Goal: Task Accomplishment & Management: Manage account settings

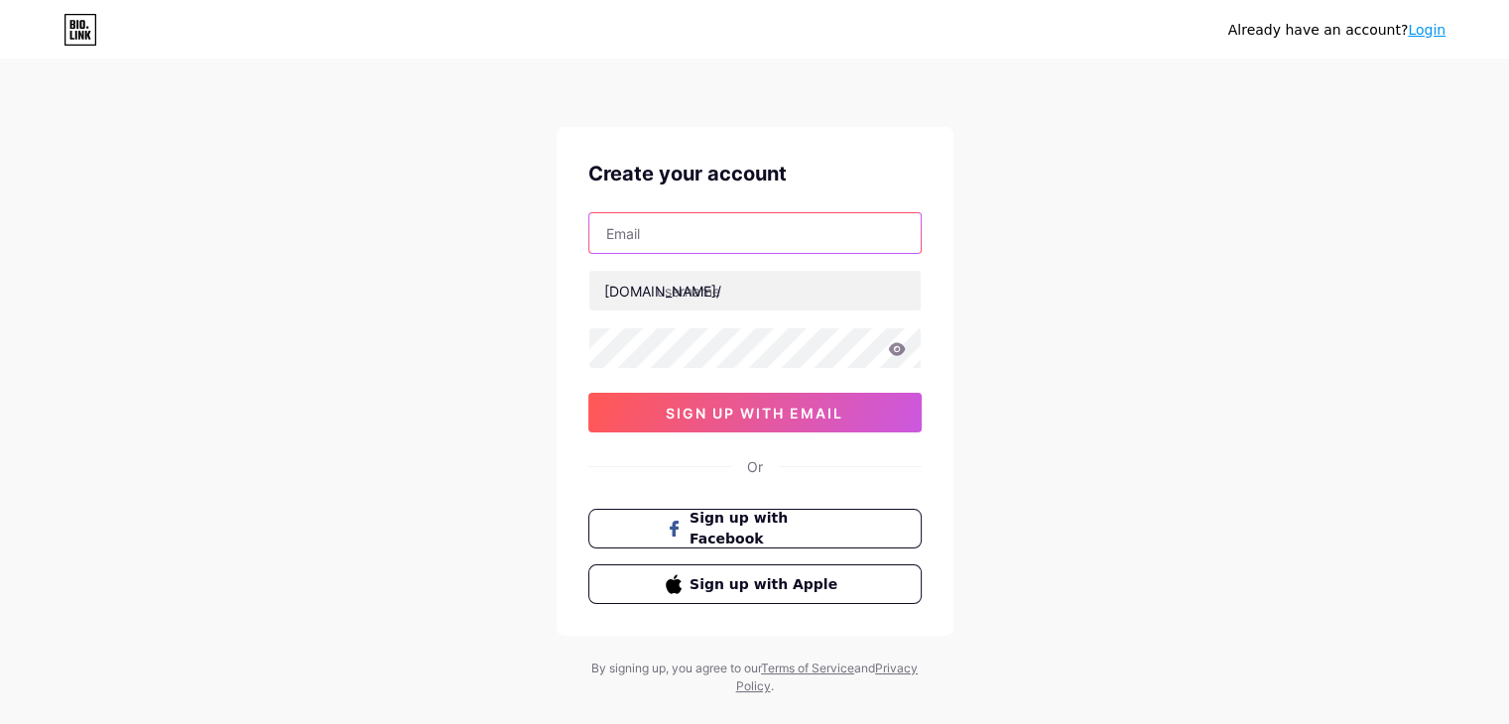
click at [651, 234] on input "text" at bounding box center [754, 233] width 331 height 40
type input "[EMAIL_ADDRESS][DOMAIN_NAME]"
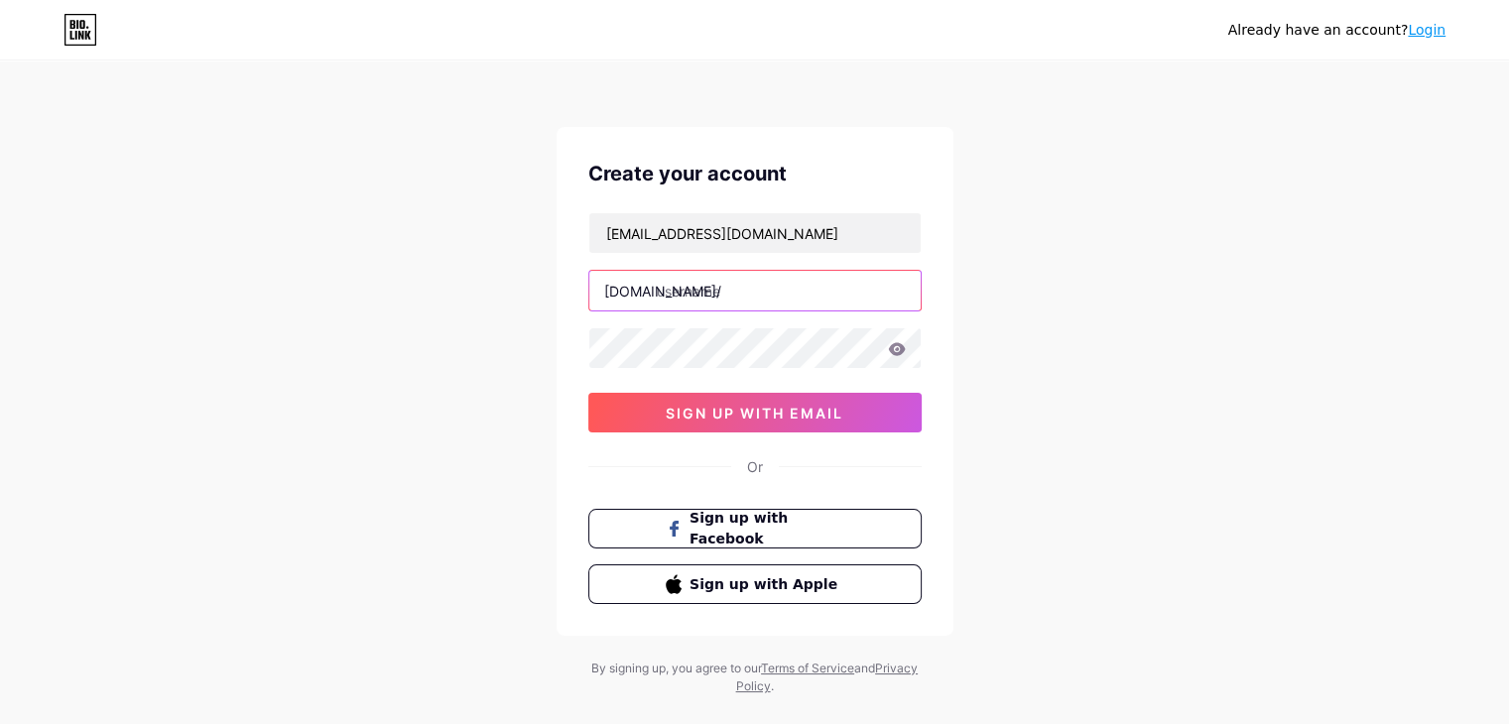
click at [681, 295] on input "text" at bounding box center [754, 291] width 331 height 40
click at [714, 289] on input "text" at bounding box center [754, 291] width 331 height 40
paste input "sujatakher"
type input "sujatakher"
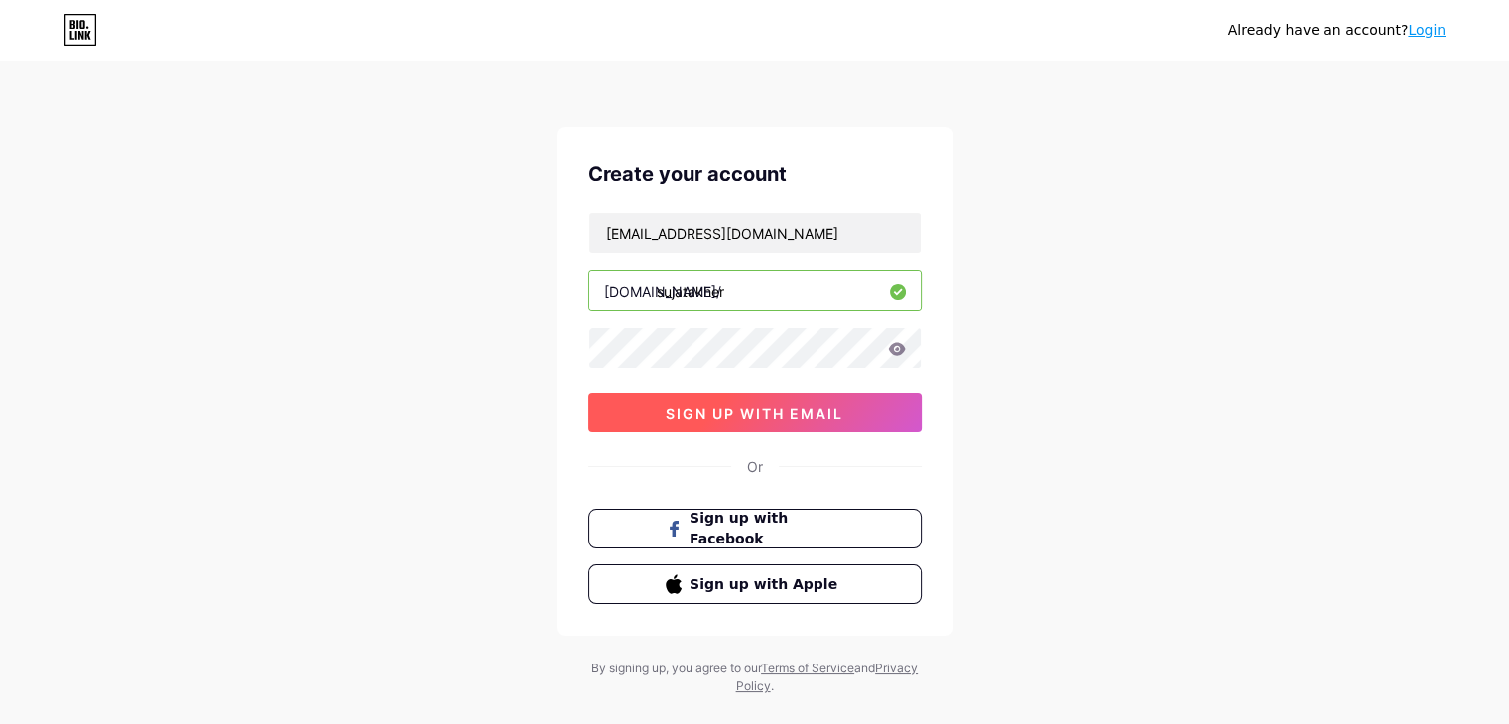
click at [759, 415] on span "sign up with email" at bounding box center [755, 413] width 178 height 17
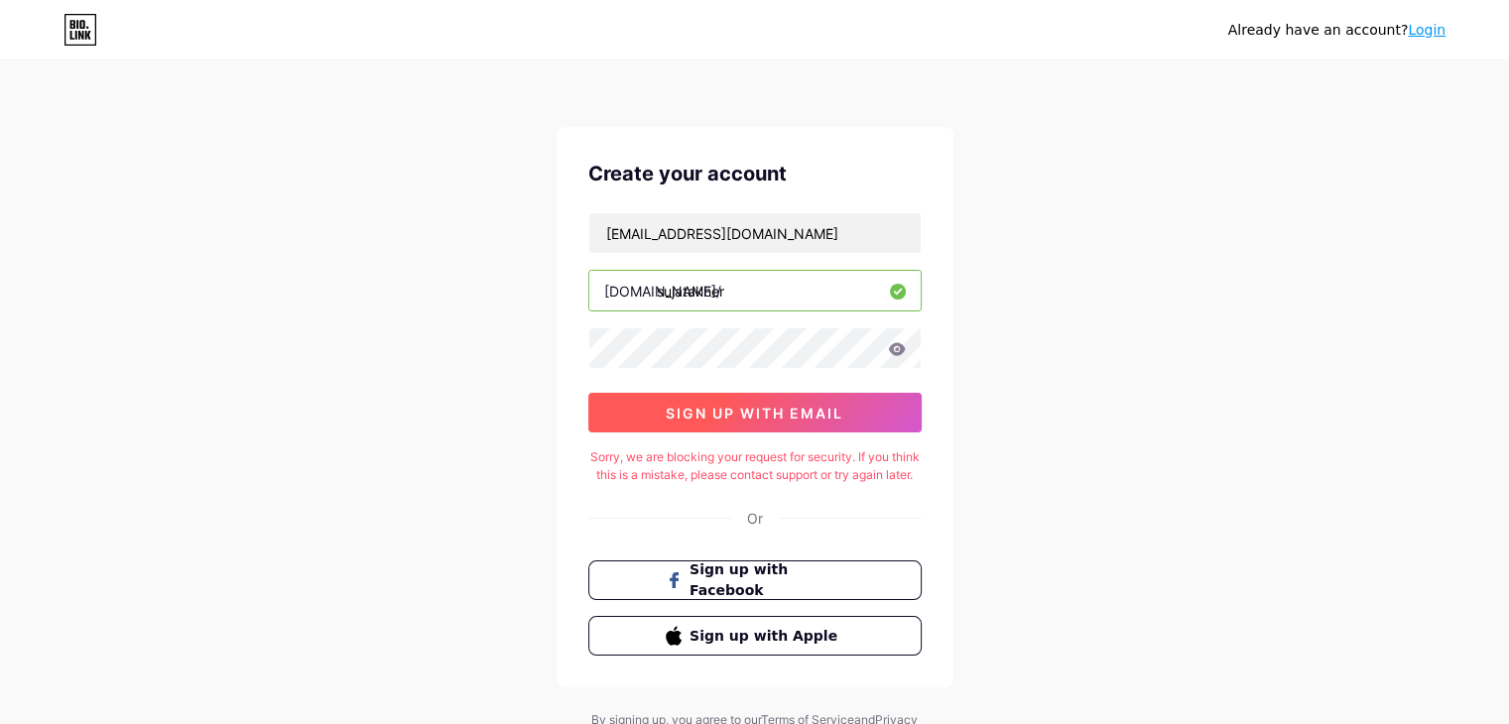
click at [764, 406] on span "sign up with email" at bounding box center [755, 413] width 178 height 17
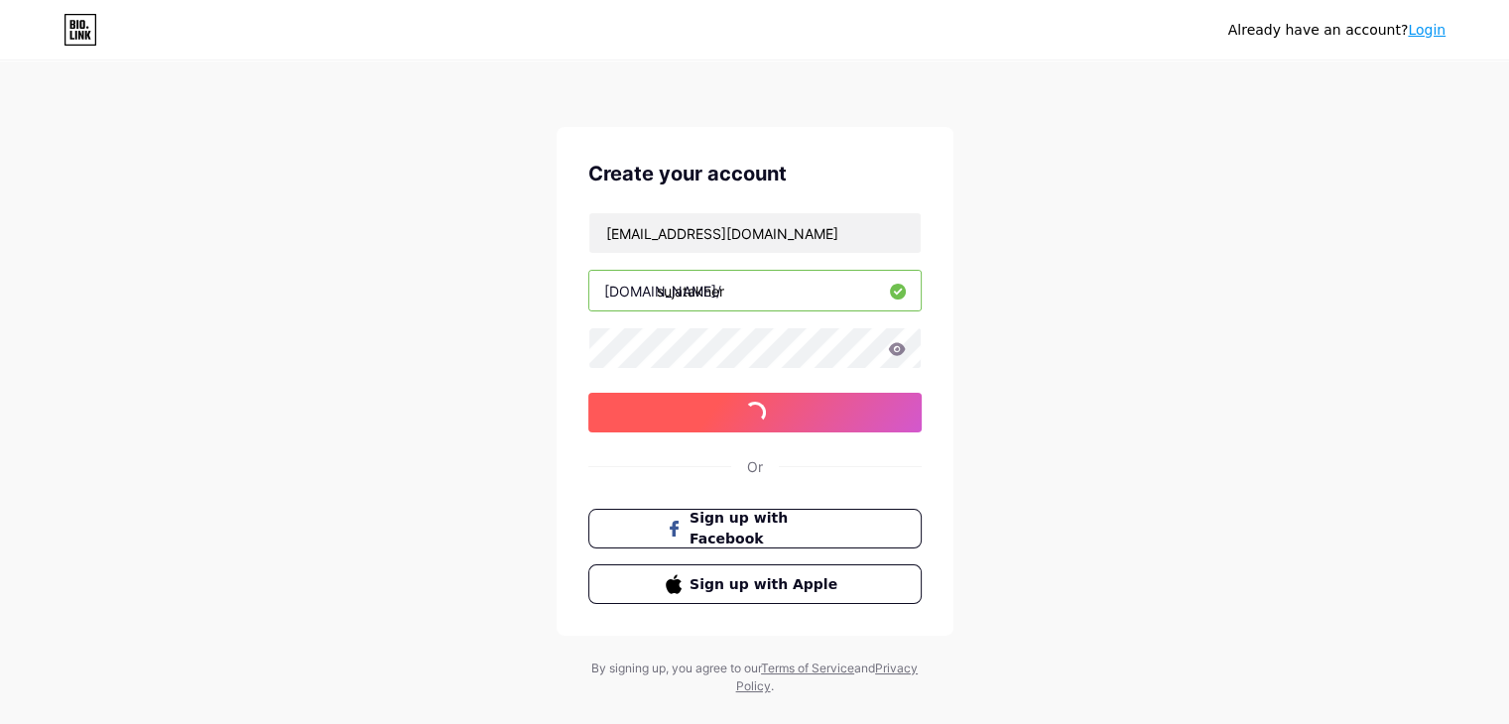
click at [764, 406] on span at bounding box center [754, 413] width 24 height 24
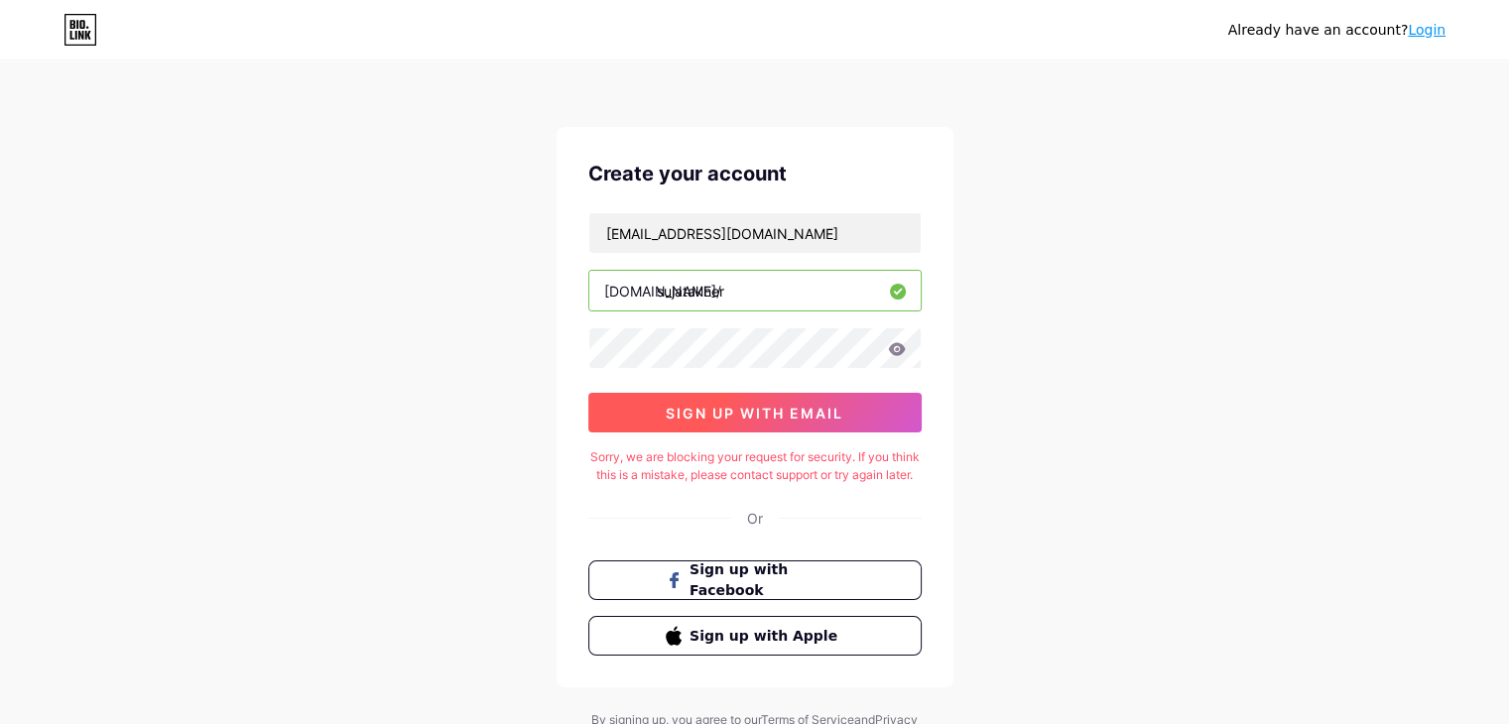
click at [852, 419] on button "sign up with email" at bounding box center [754, 413] width 333 height 40
click at [772, 414] on span "sign up with email" at bounding box center [755, 413] width 178 height 17
click at [778, 400] on button "sign up with email" at bounding box center [754, 413] width 333 height 40
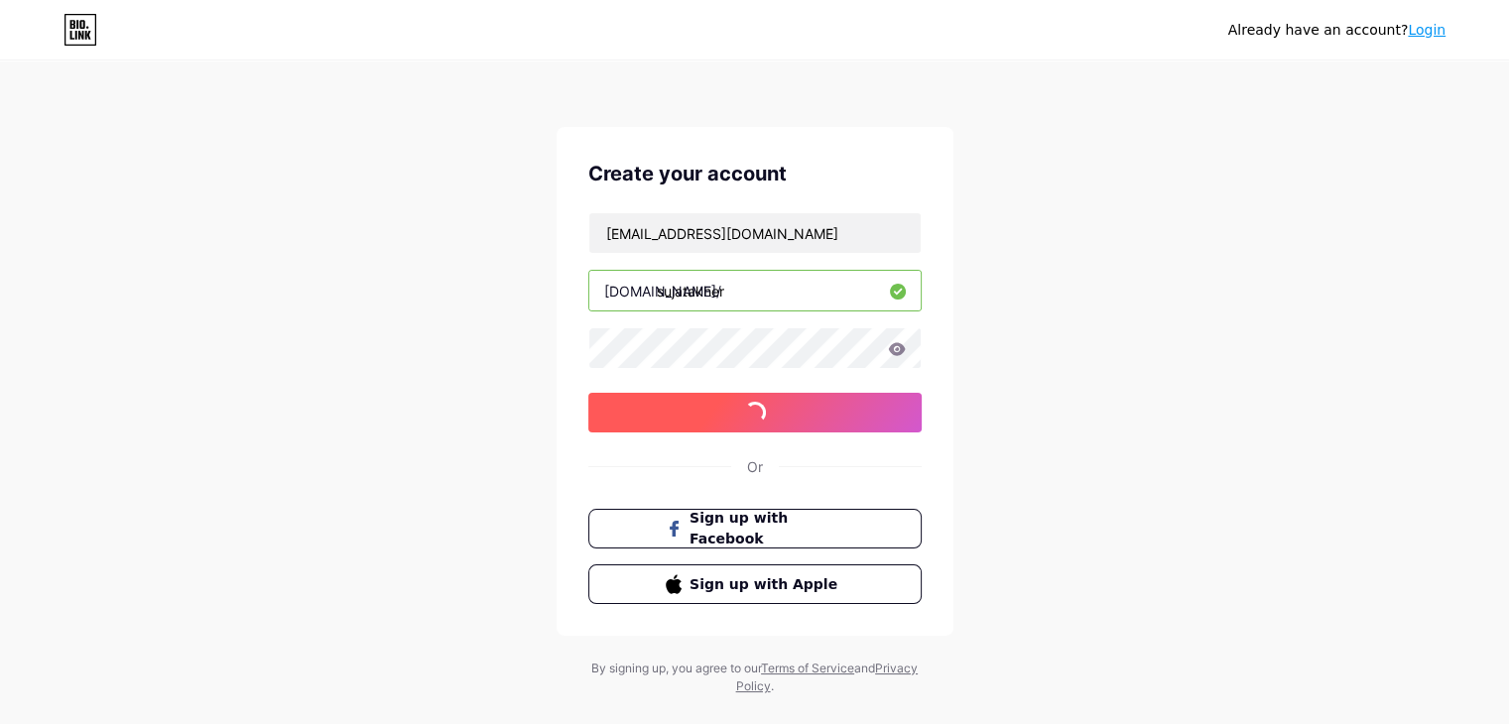
click at [778, 400] on button "sign up with email" at bounding box center [754, 413] width 333 height 40
click at [1416, 26] on link "Login" at bounding box center [1426, 30] width 38 height 16
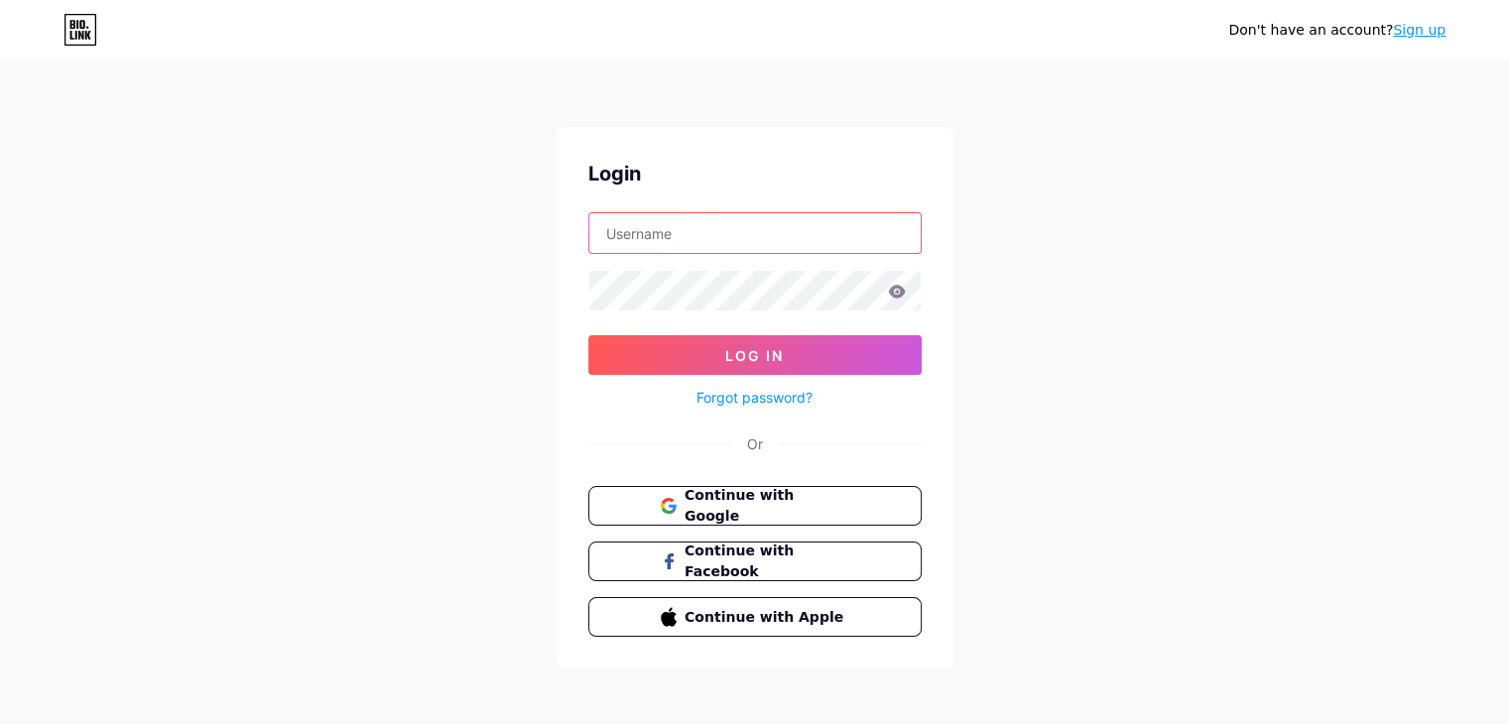
type input "sujatakher012@gmail.com"
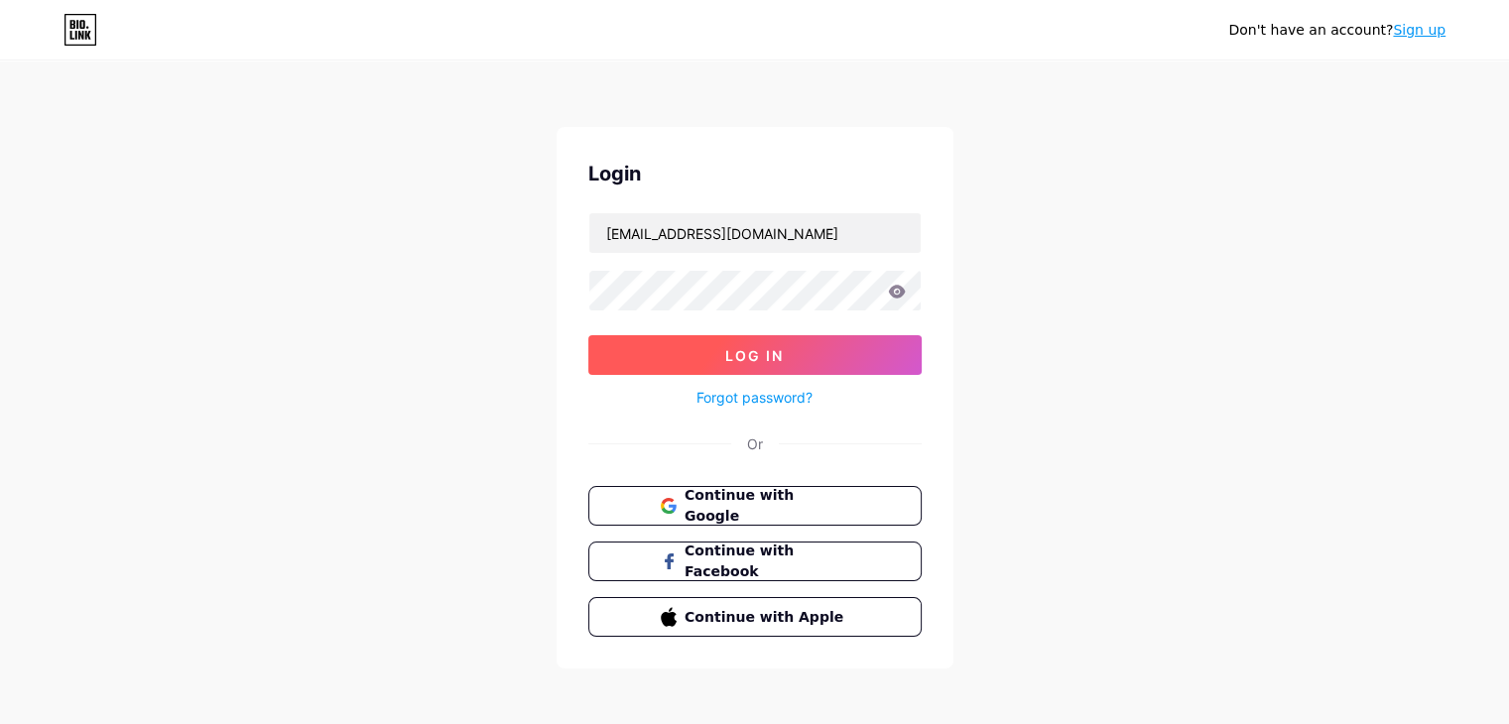
click at [803, 354] on button "Log In" at bounding box center [754, 355] width 333 height 40
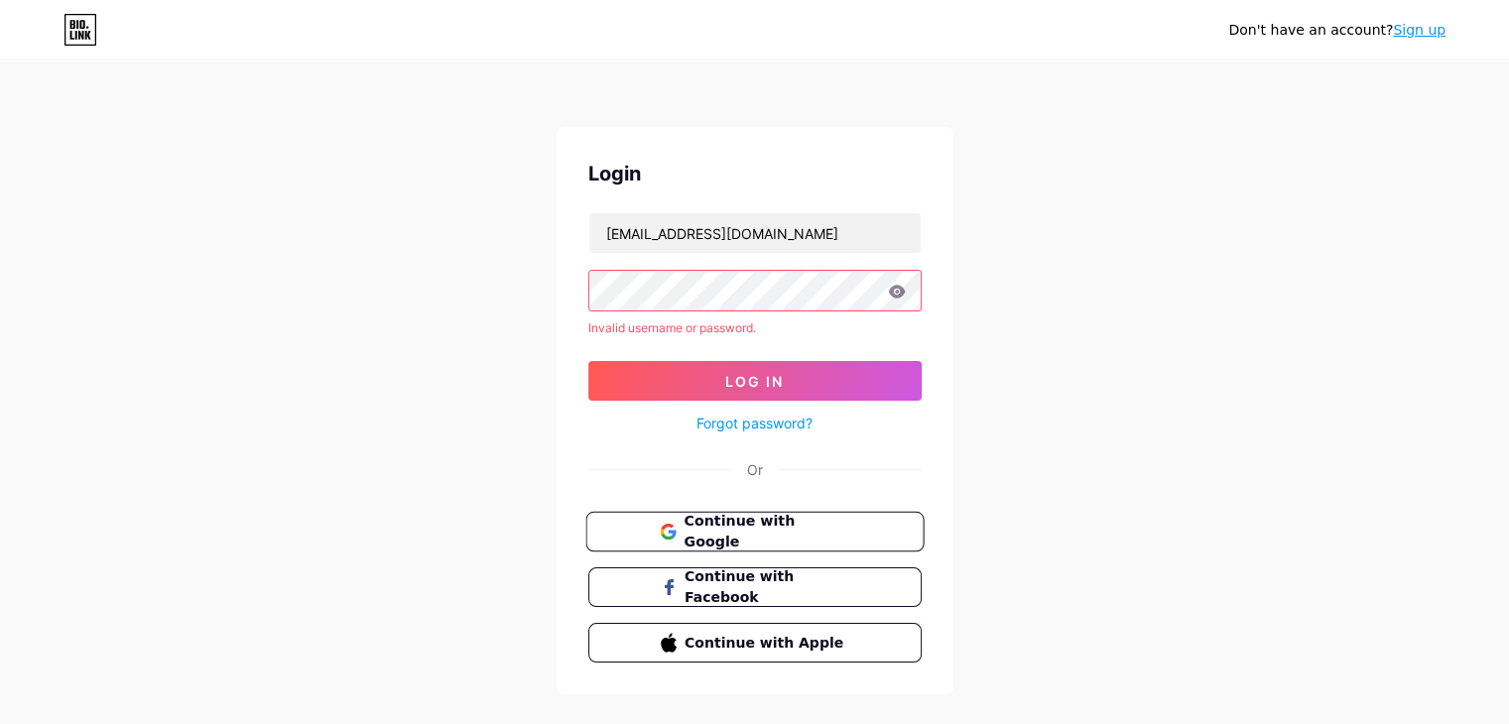
click at [786, 527] on span "Continue with Google" at bounding box center [766, 532] width 166 height 43
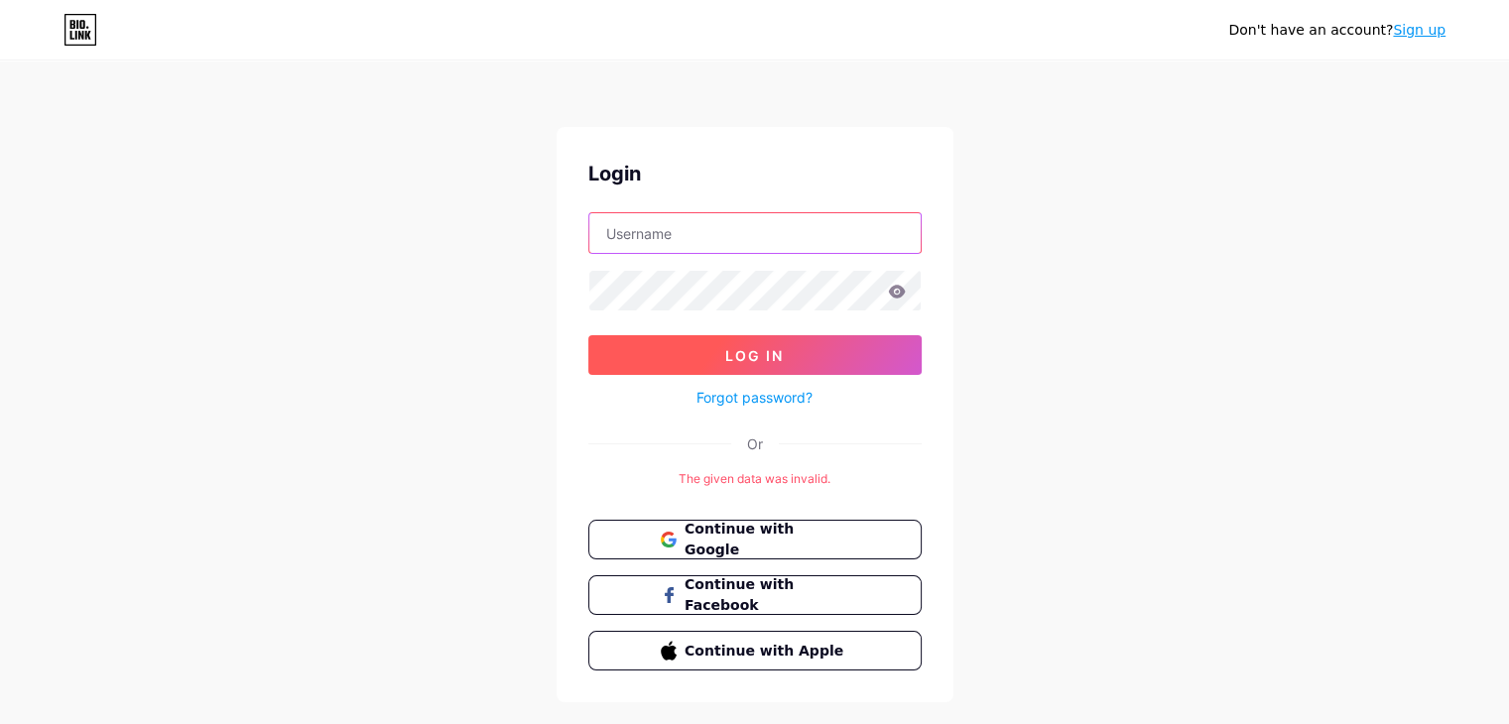
type input "[EMAIL_ADDRESS][DOMAIN_NAME]"
click at [790, 363] on button "Log In" at bounding box center [754, 355] width 333 height 40
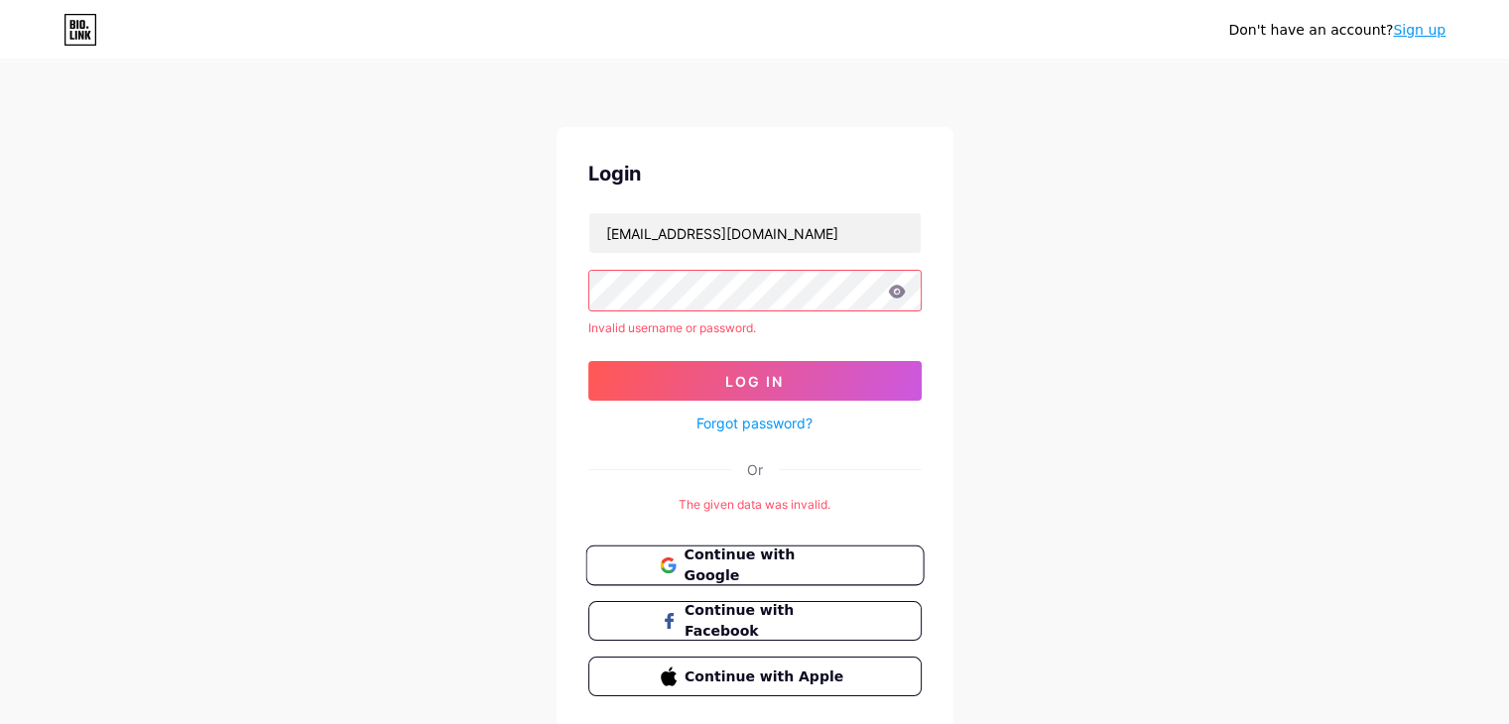
click at [793, 568] on span "Continue with Google" at bounding box center [766, 566] width 166 height 43
